Goal: Navigation & Orientation: Find specific page/section

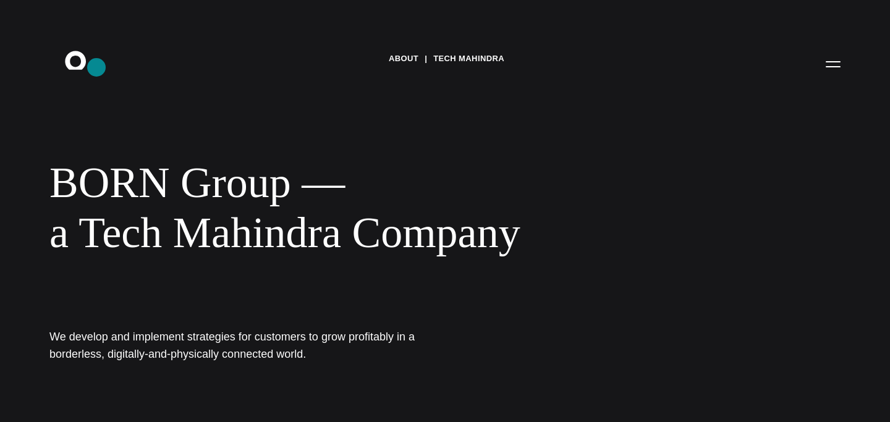
click at [96, 67] on icon ".st0{display:none;} .st1{display:inline;} .st2{font-family:'HelveticaNeue-Mediu…" at bounding box center [84, 64] width 79 height 32
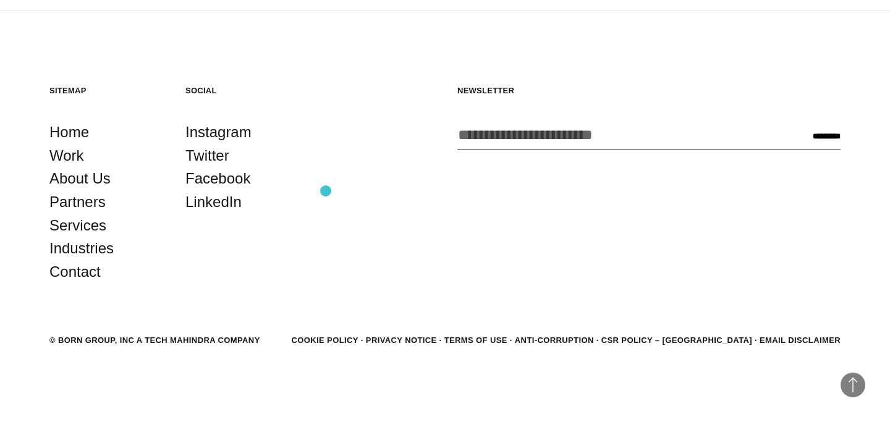
scroll to position [3204, 0]
click at [67, 207] on link "Partners" at bounding box center [77, 201] width 56 height 23
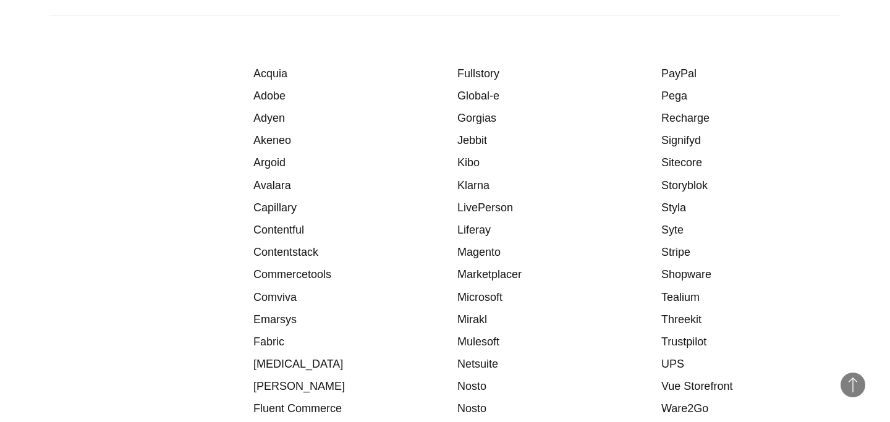
scroll to position [1756, 0]
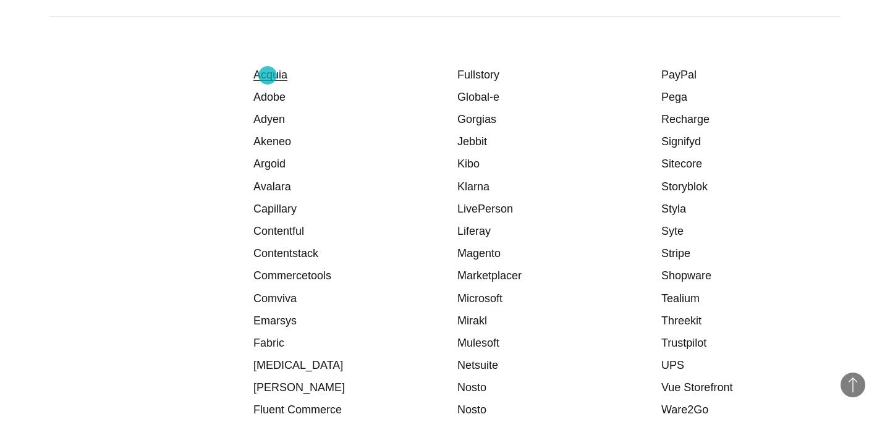
click at [268, 75] on link "Acquia" at bounding box center [270, 75] width 34 height 12
